Goal: Information Seeking & Learning: Learn about a topic

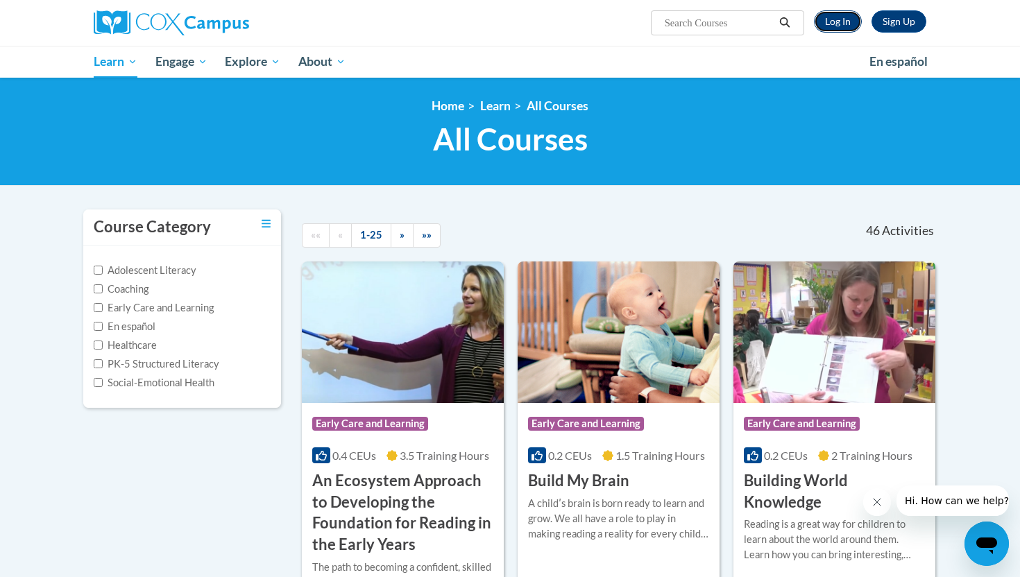
click at [826, 15] on link "Log In" at bounding box center [838, 21] width 48 height 22
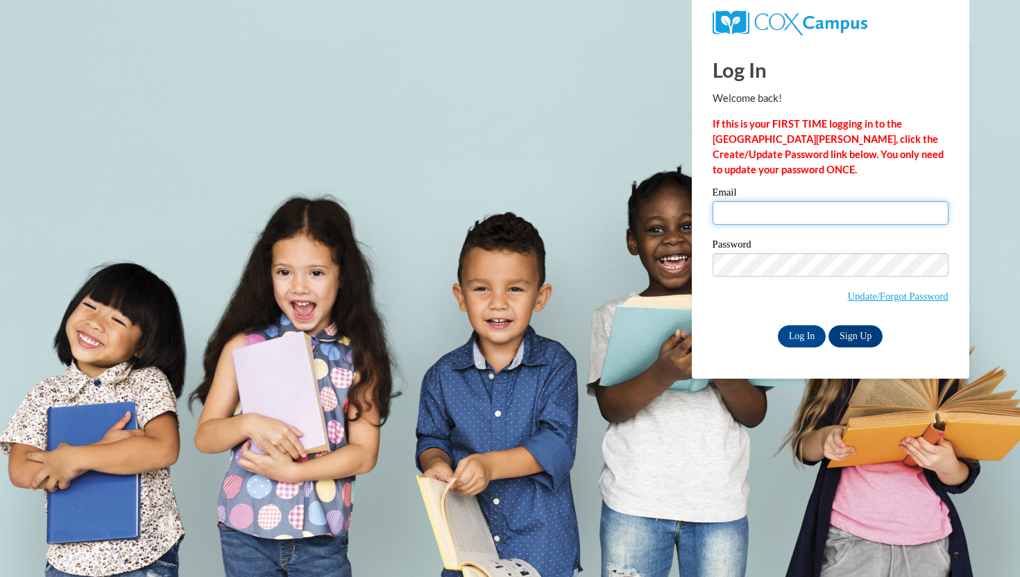
click at [835, 204] on input "Email" at bounding box center [830, 213] width 236 height 24
type input "RyAnnJames0307@gmail.com"
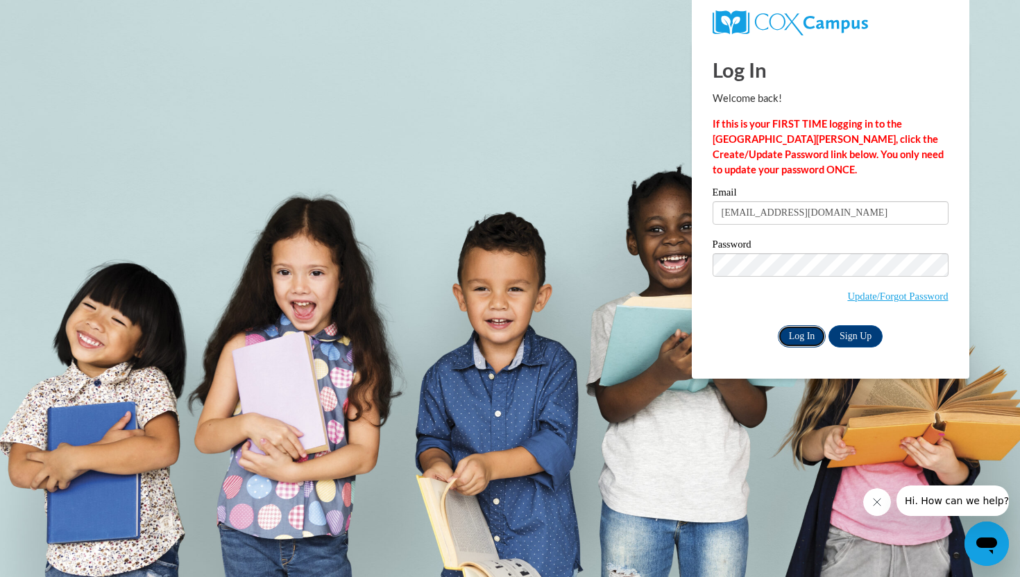
click at [791, 330] on input "Log In" at bounding box center [802, 336] width 49 height 22
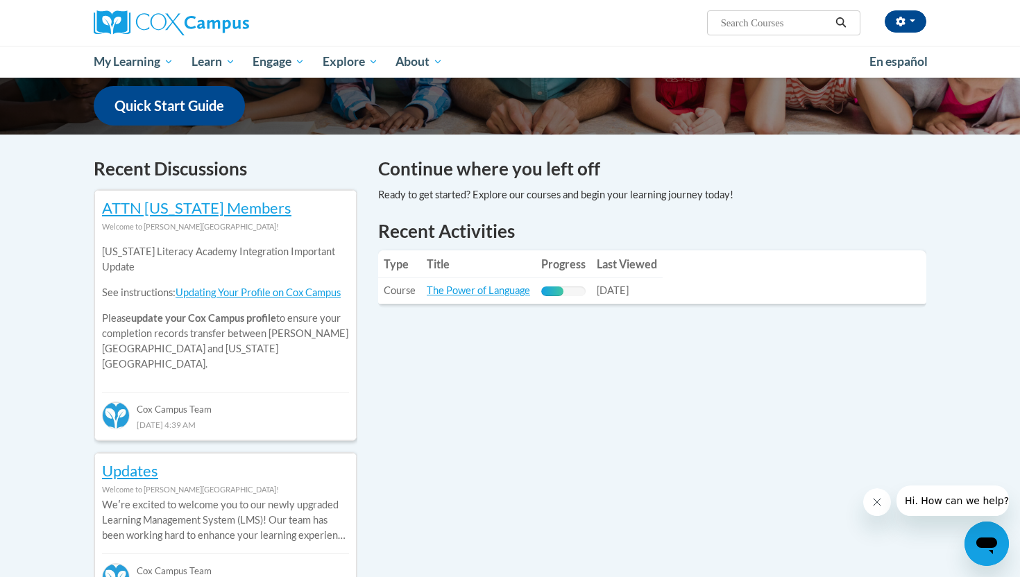
scroll to position [339, 0]
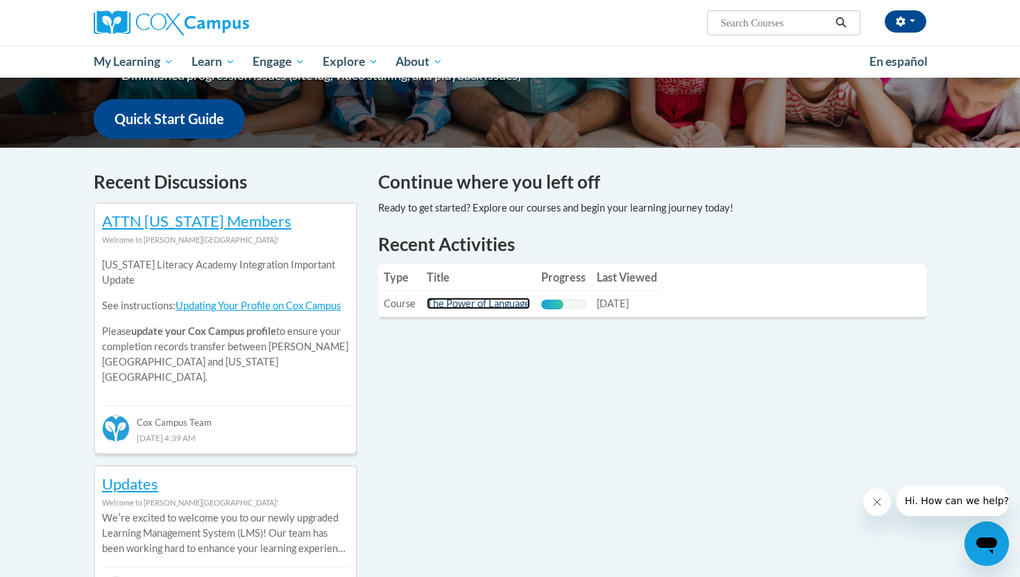
click at [488, 305] on link "The Power of Language" at bounding box center [478, 304] width 103 height 12
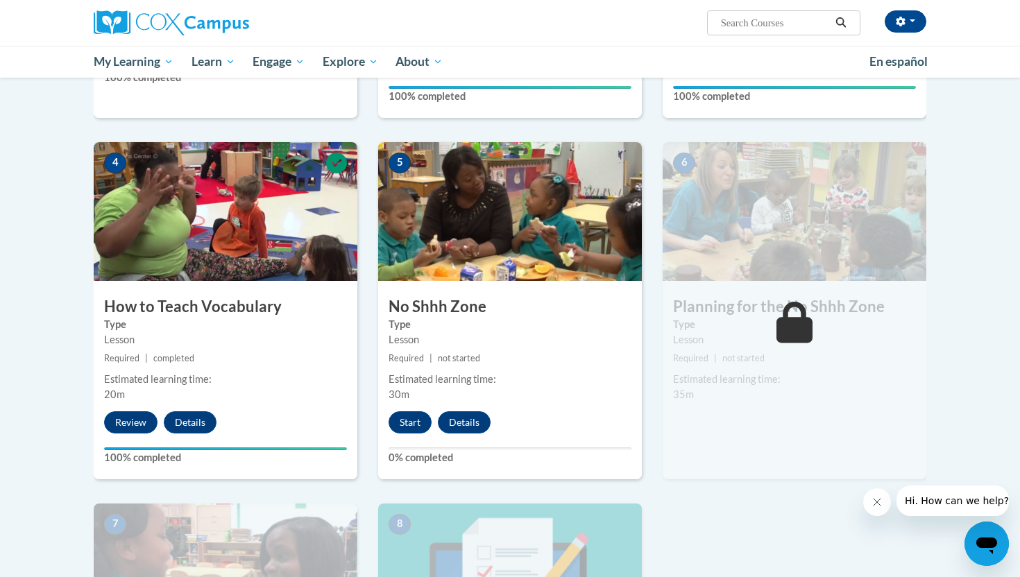
scroll to position [633, 0]
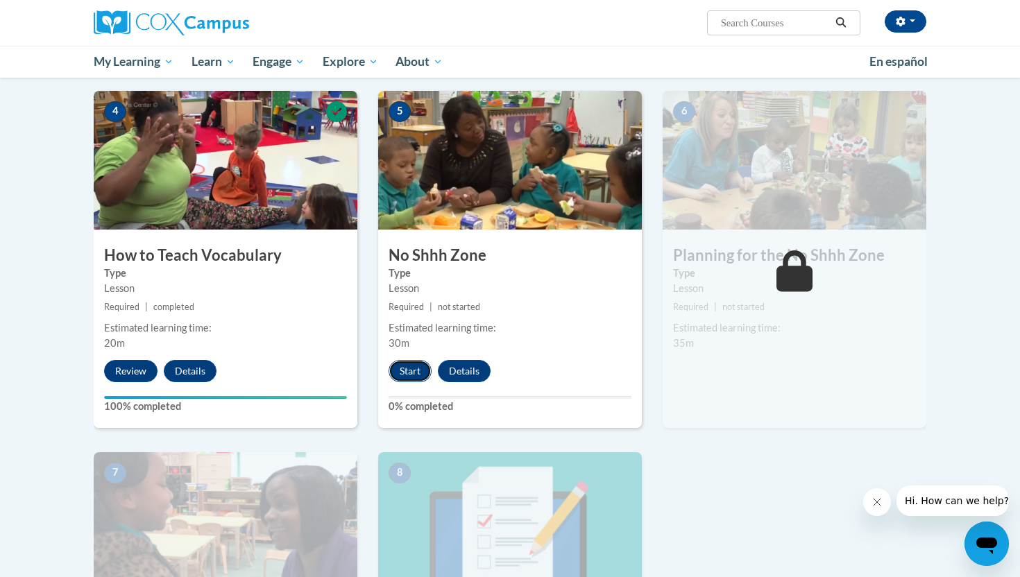
click at [398, 371] on button "Start" at bounding box center [410, 371] width 43 height 22
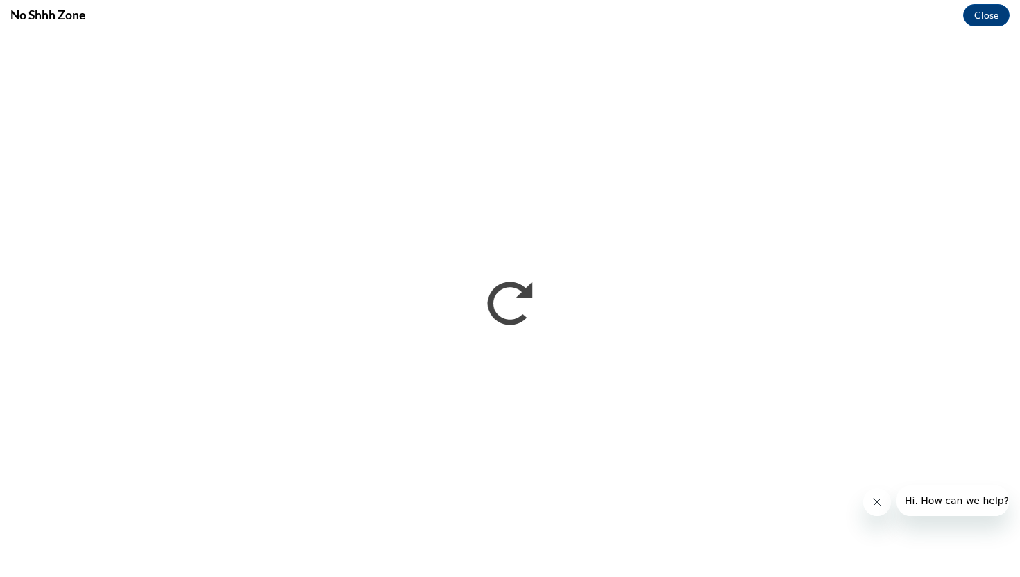
scroll to position [0, 0]
click at [629, 577] on iframe "</div></body> </html>" at bounding box center [510, 304] width 1020 height 546
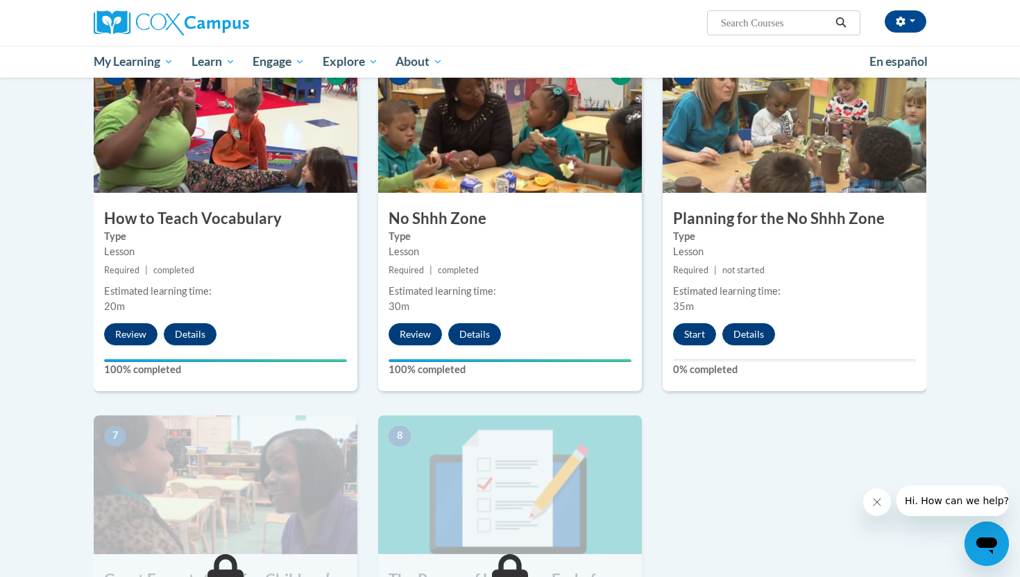
scroll to position [658, 0]
